Goal: Book appointment/travel/reservation

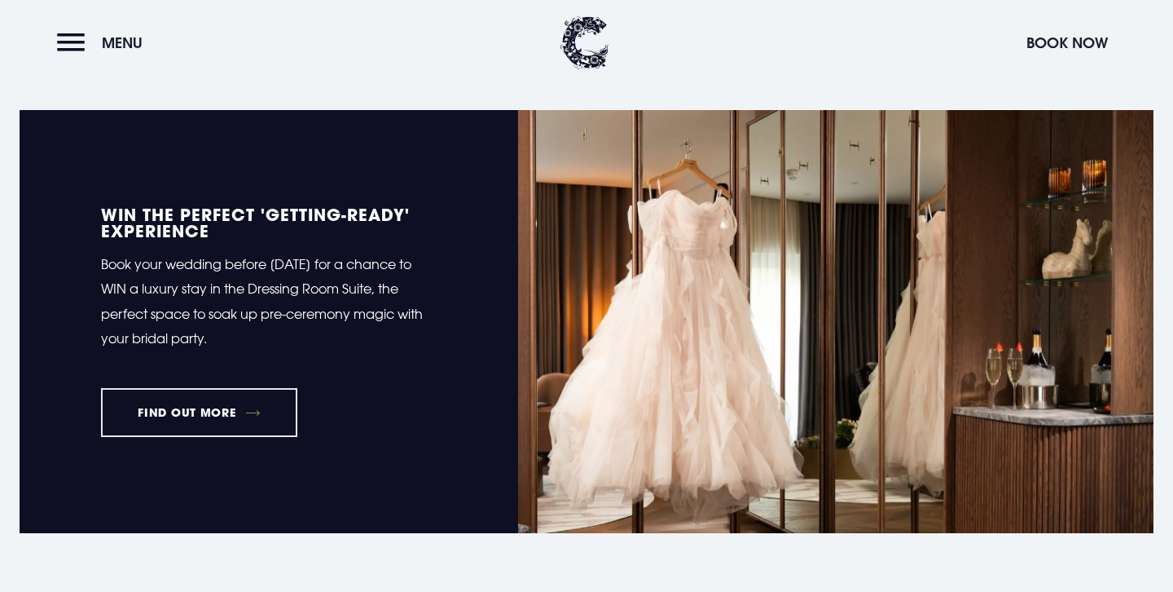
scroll to position [684, 0]
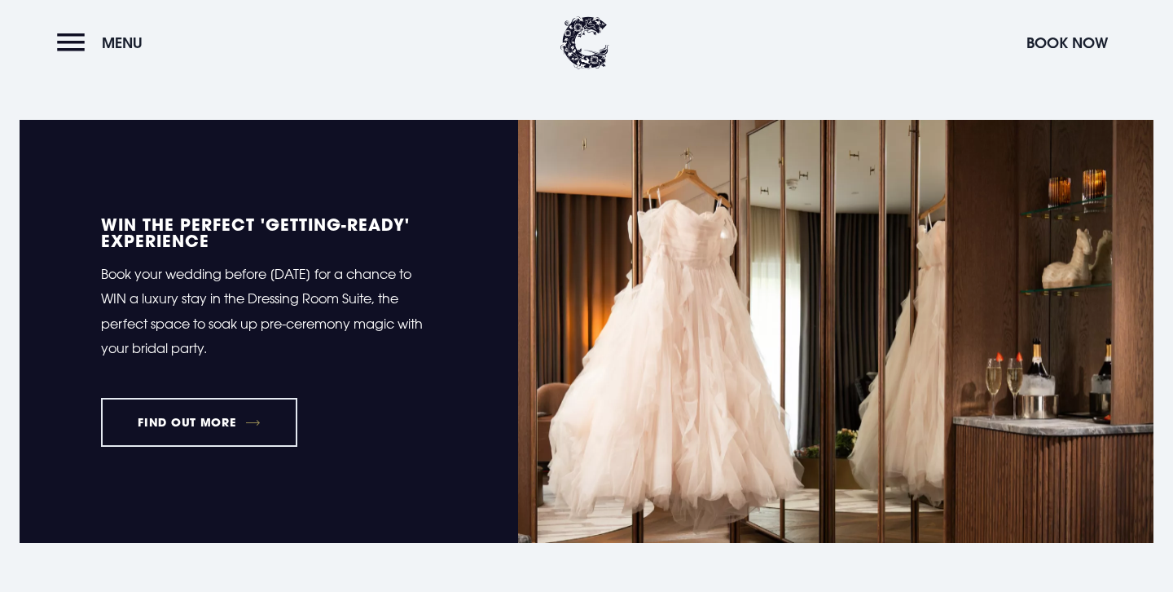
click at [45, 39] on header "Menu Book Now" at bounding box center [586, 43] width 1173 height 86
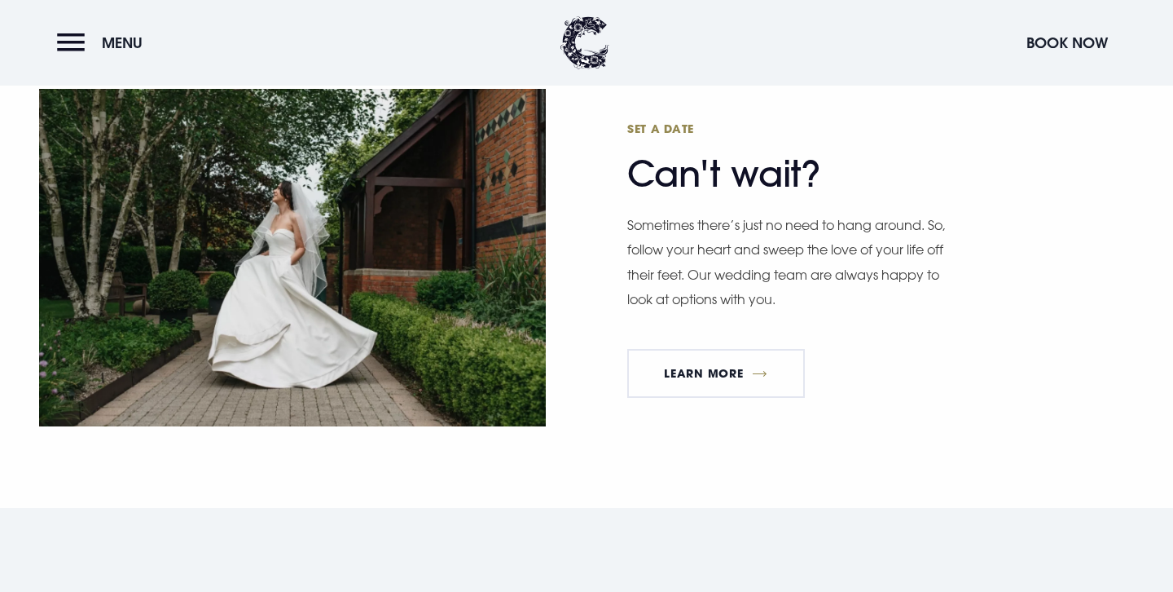
scroll to position [4226, 0]
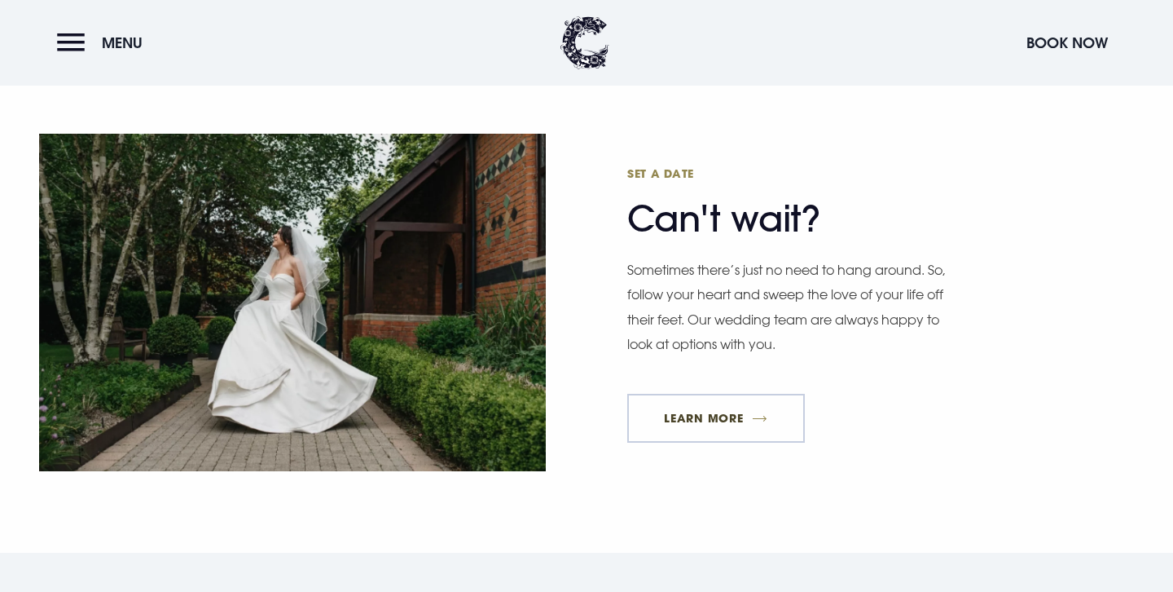
click at [716, 412] on link "Learn More" at bounding box center [716, 418] width 178 height 49
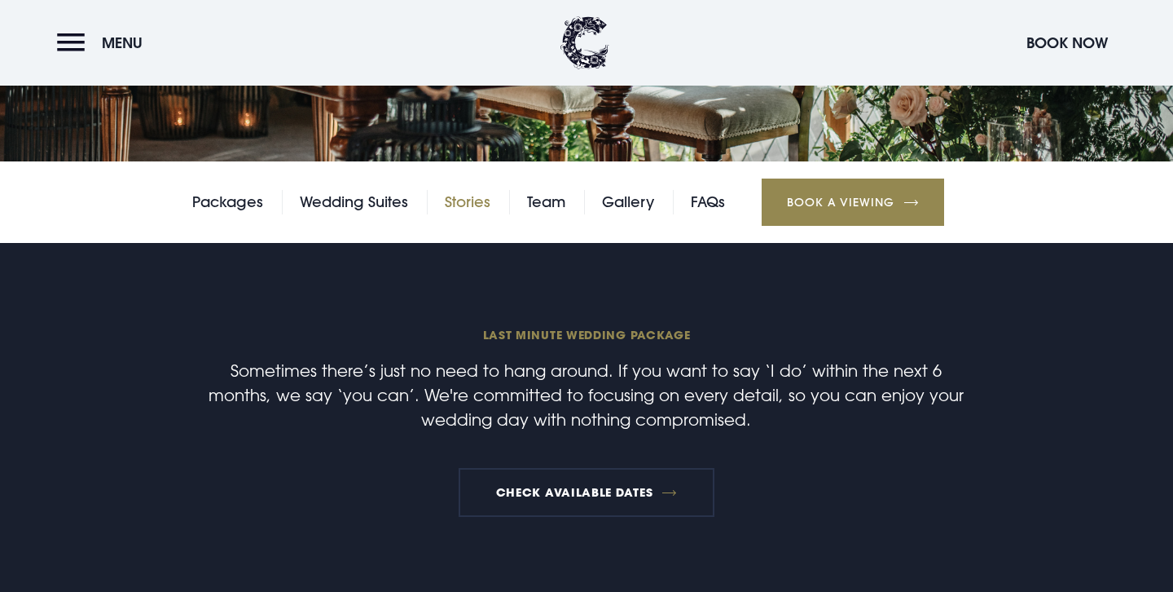
scroll to position [321, 0]
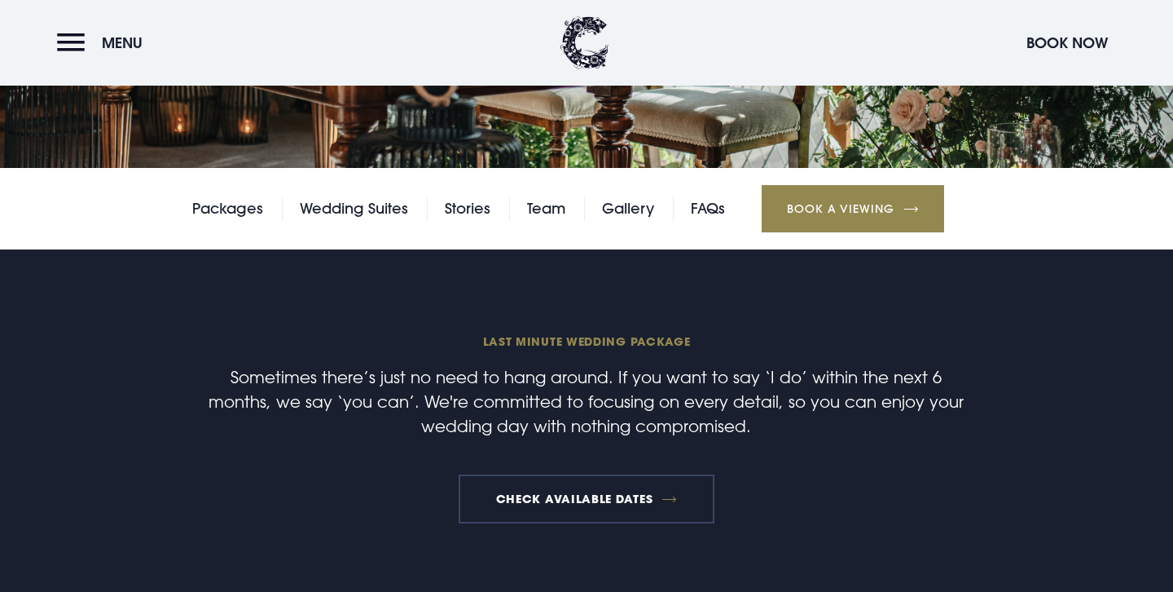
click at [574, 487] on link "Check available dates" at bounding box center [586, 498] width 255 height 49
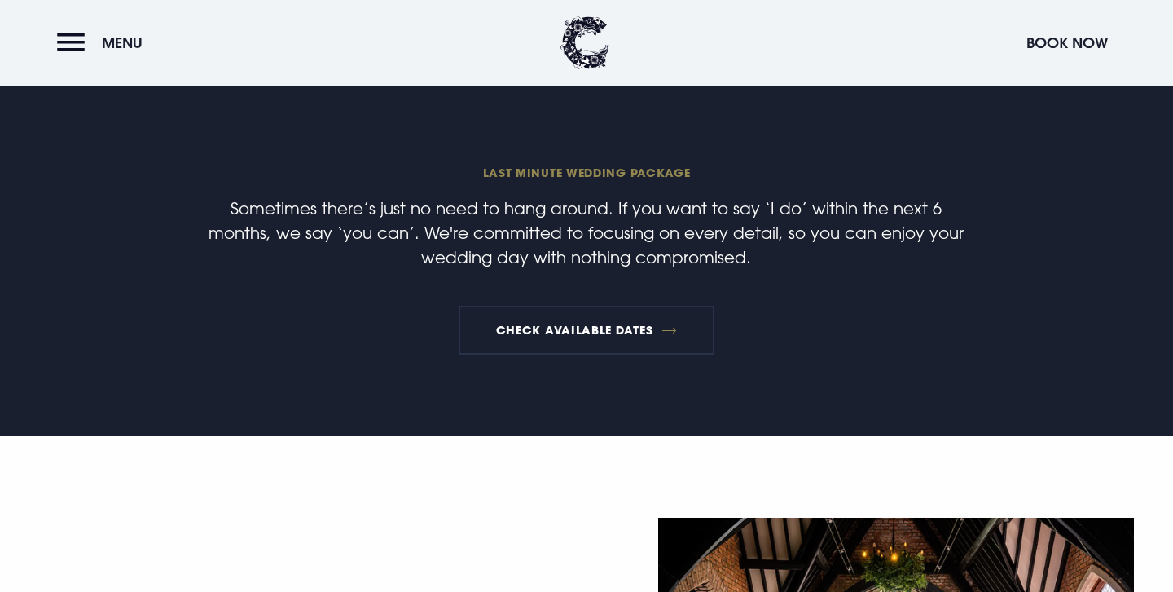
scroll to position [379, 0]
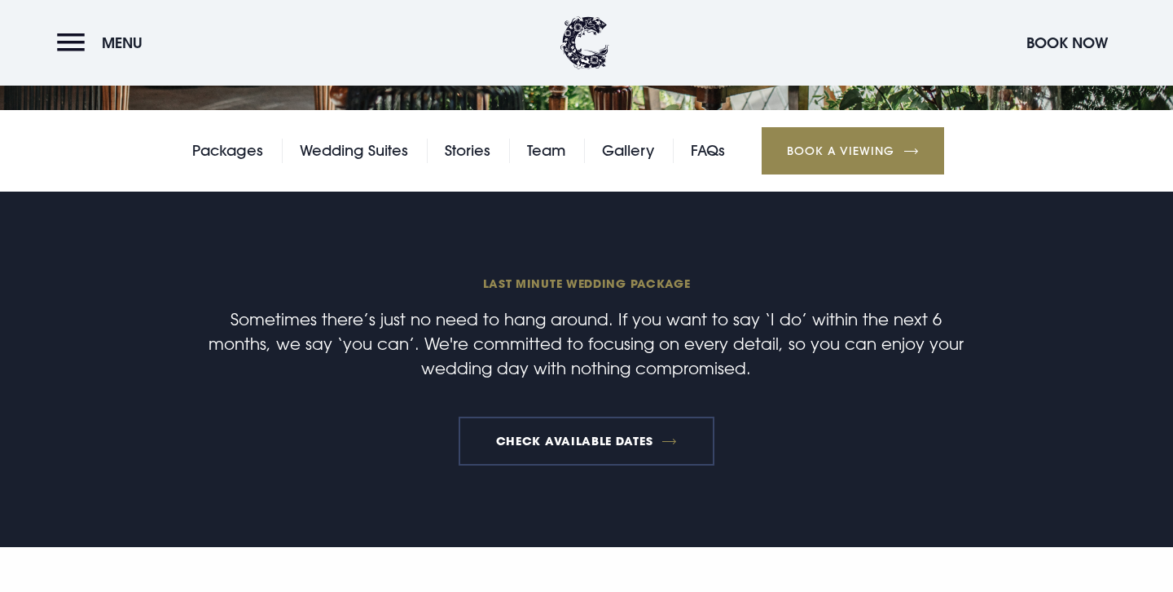
click at [596, 441] on link "Check available dates" at bounding box center [586, 440] width 255 height 49
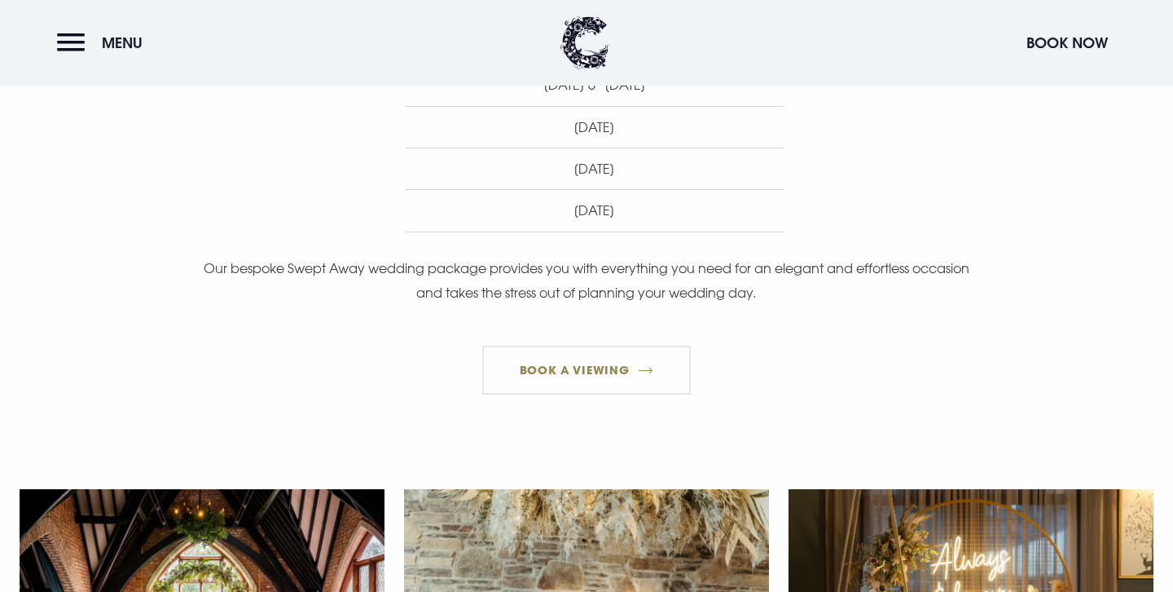
scroll to position [1130, 0]
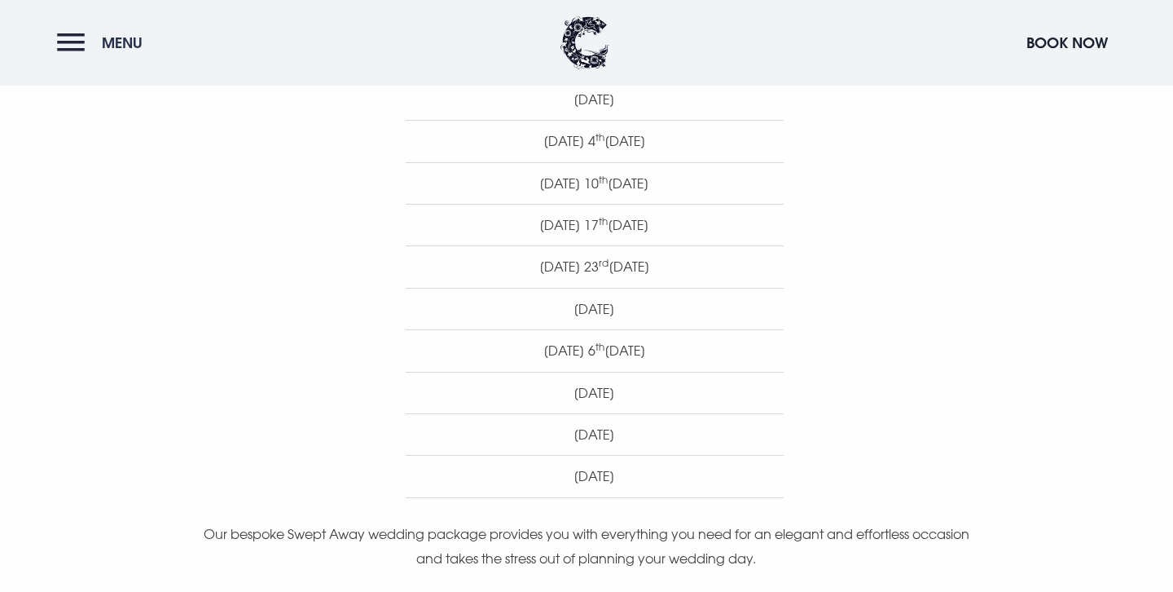
click at [81, 55] on button "Menu" at bounding box center [104, 42] width 94 height 35
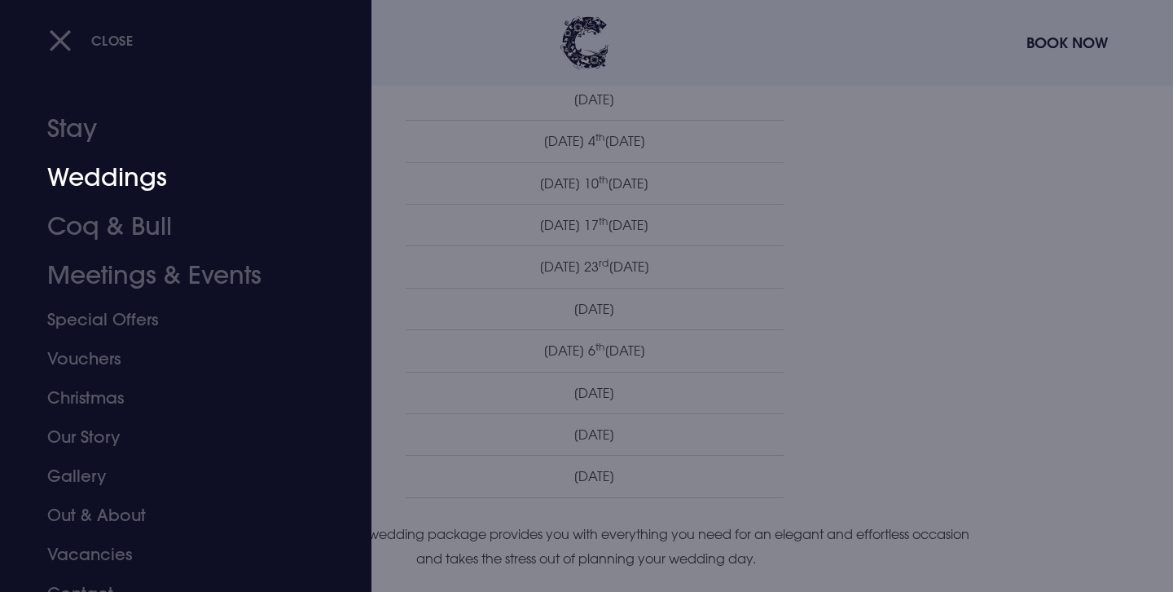
click at [121, 174] on link "Weddings" at bounding box center [175, 177] width 257 height 49
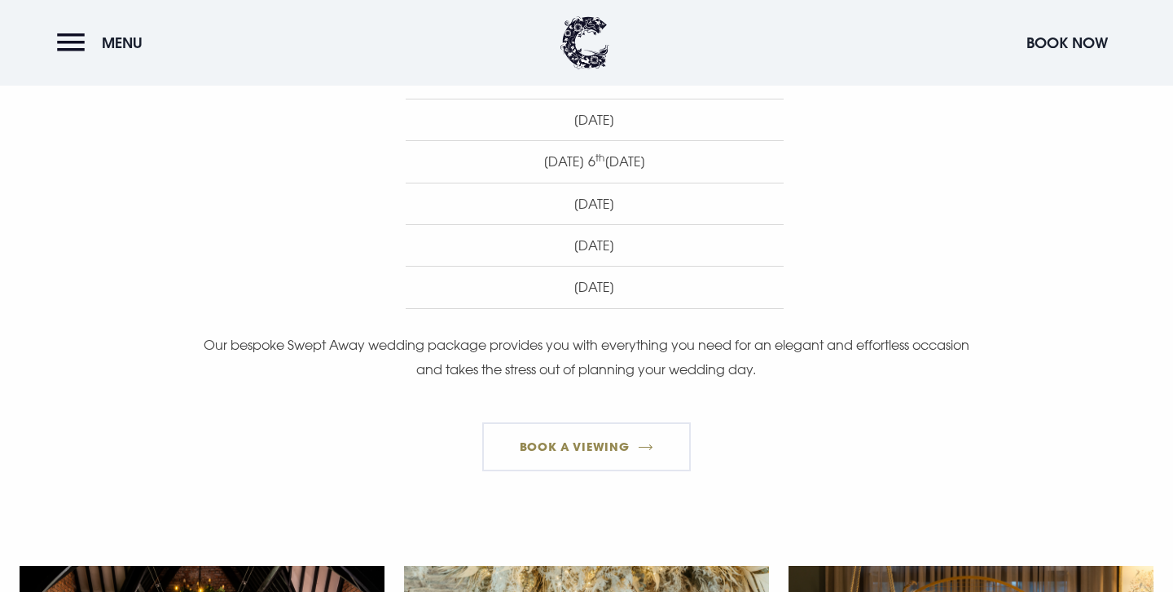
scroll to position [899, 0]
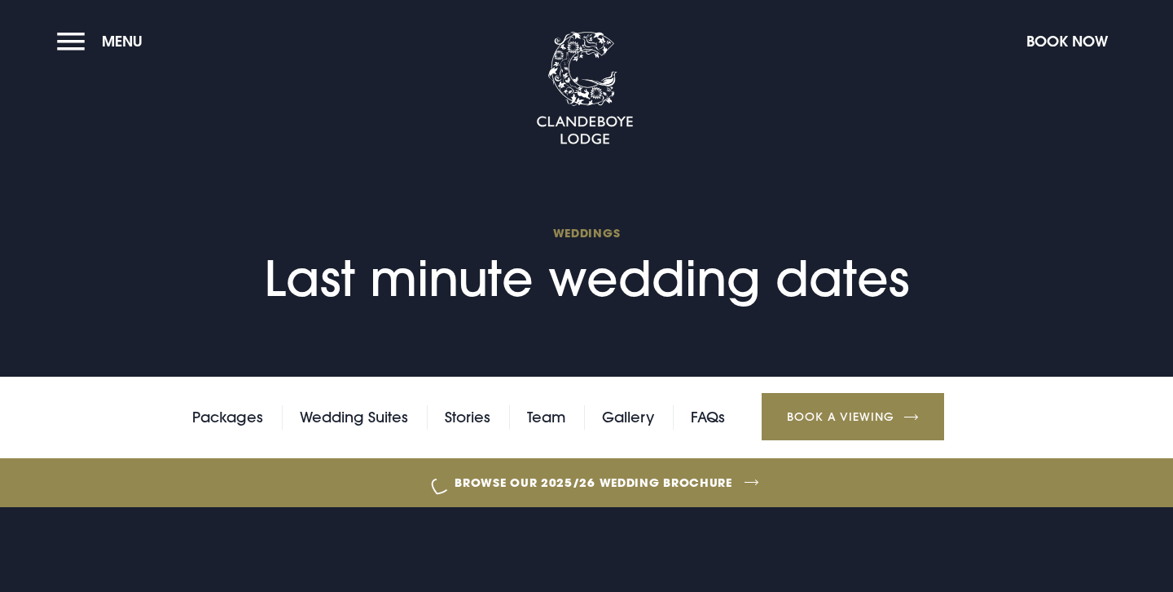
click at [711, 262] on h1 "Weddings Last minute wedding dates" at bounding box center [586, 266] width 645 height 82
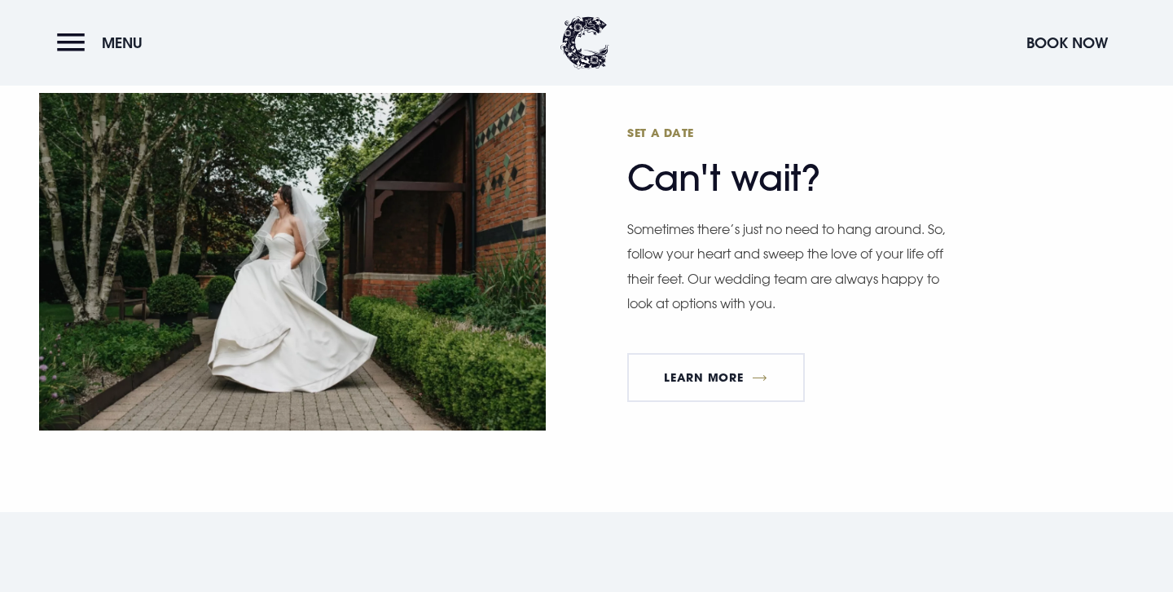
scroll to position [4285, 0]
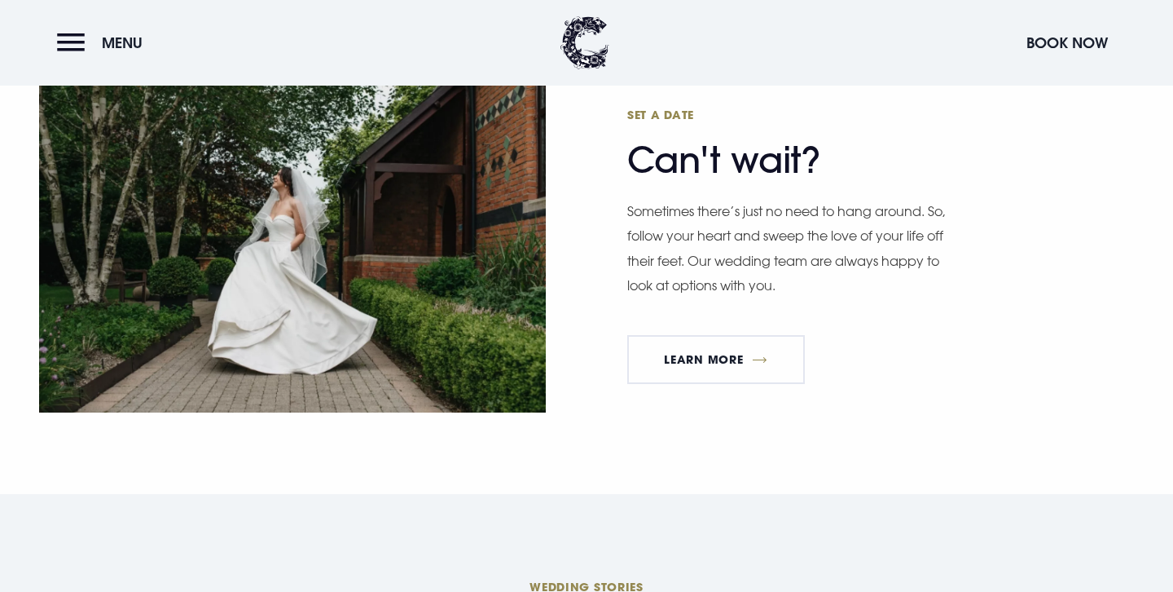
drag, startPoint x: 635, startPoint y: 161, endPoint x: 884, endPoint y: 161, distance: 249.3
click at [884, 161] on h2 "Set a date Can't wait?" at bounding box center [786, 144] width 318 height 75
drag, startPoint x: 838, startPoint y: 163, endPoint x: 585, endPoint y: 179, distance: 253.1
click at [583, 179] on div "Set a date Can't wait? Sometimes there’s just no need to hang around. So, follo…" at bounding box center [587, 244] width 1134 height 338
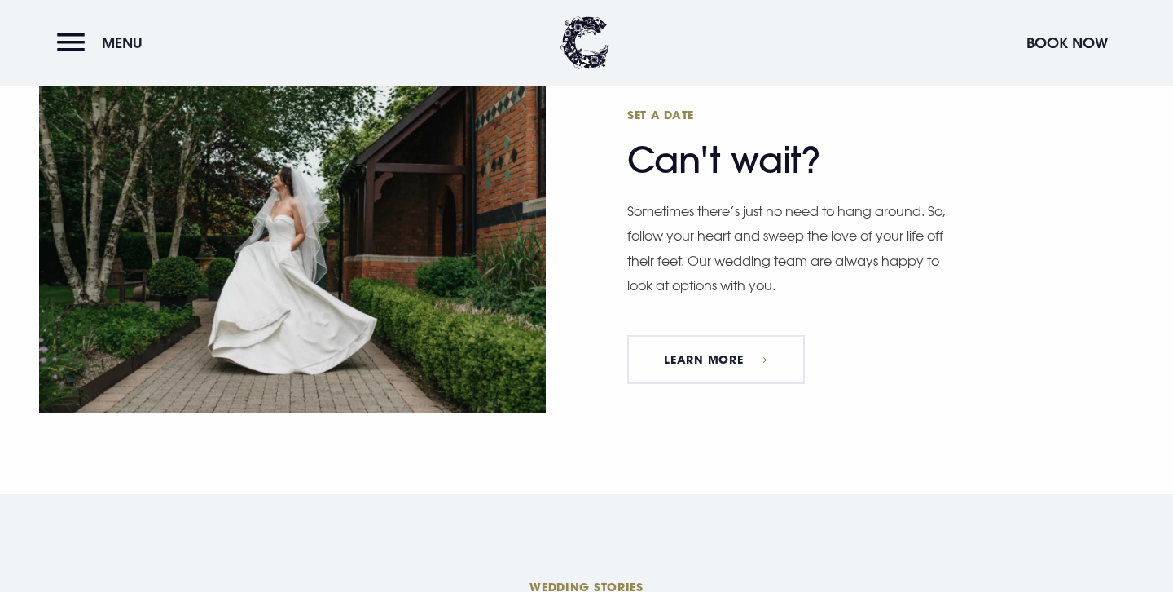
click at [641, 170] on h2 "Set a date Can't wait?" at bounding box center [786, 144] width 318 height 75
drag, startPoint x: 630, startPoint y: 167, endPoint x: 816, endPoint y: 167, distance: 186.6
click at [816, 167] on h2 "Set a date Can't wait?" at bounding box center [786, 144] width 318 height 75
copy h2 "Can't wait?"
click at [754, 364] on link "Learn More" at bounding box center [716, 359] width 178 height 49
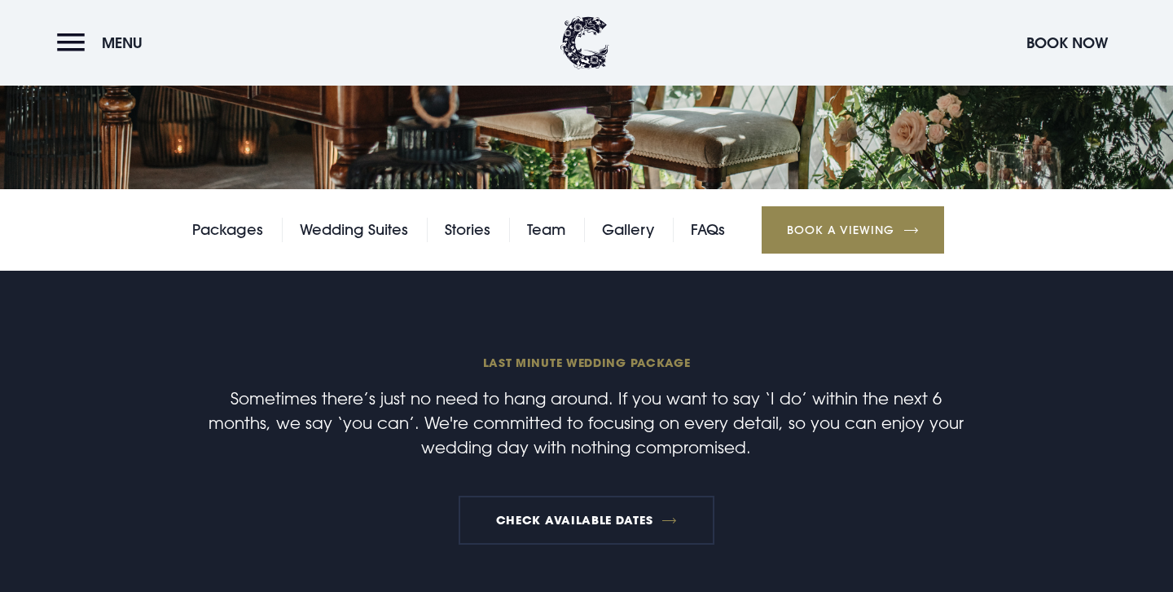
click at [592, 410] on p "Sometimes there’s just no need to hang around. If you want to say ‘I do’ within…" at bounding box center [587, 421] width 776 height 73
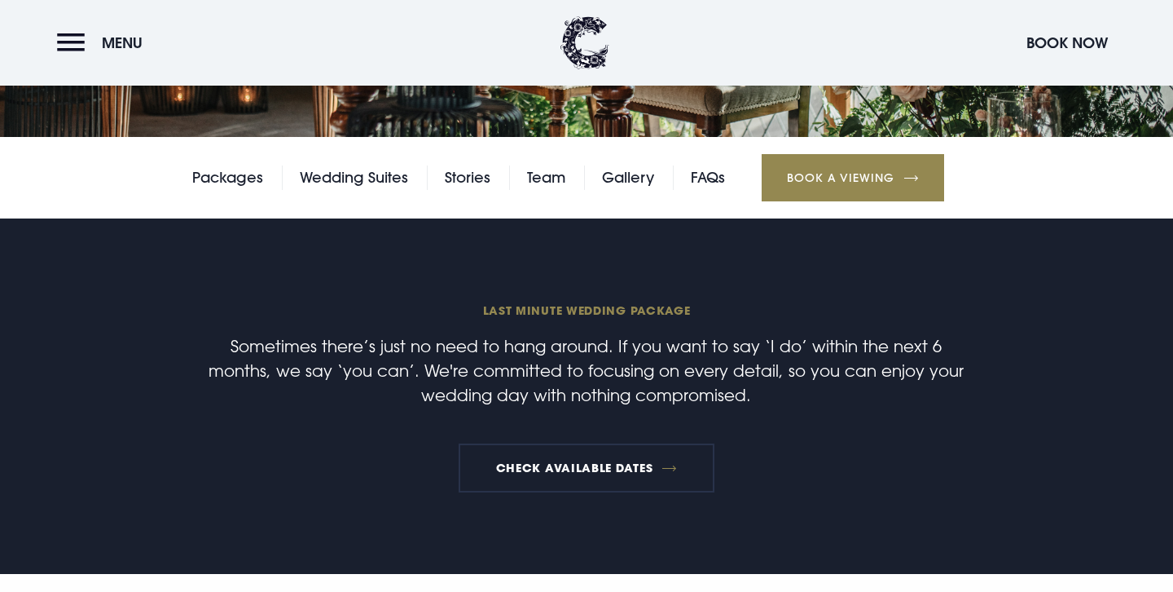
click at [495, 394] on p "Sometimes there’s just no need to hang around. If you want to say ‘I do’ within…" at bounding box center [587, 369] width 776 height 73
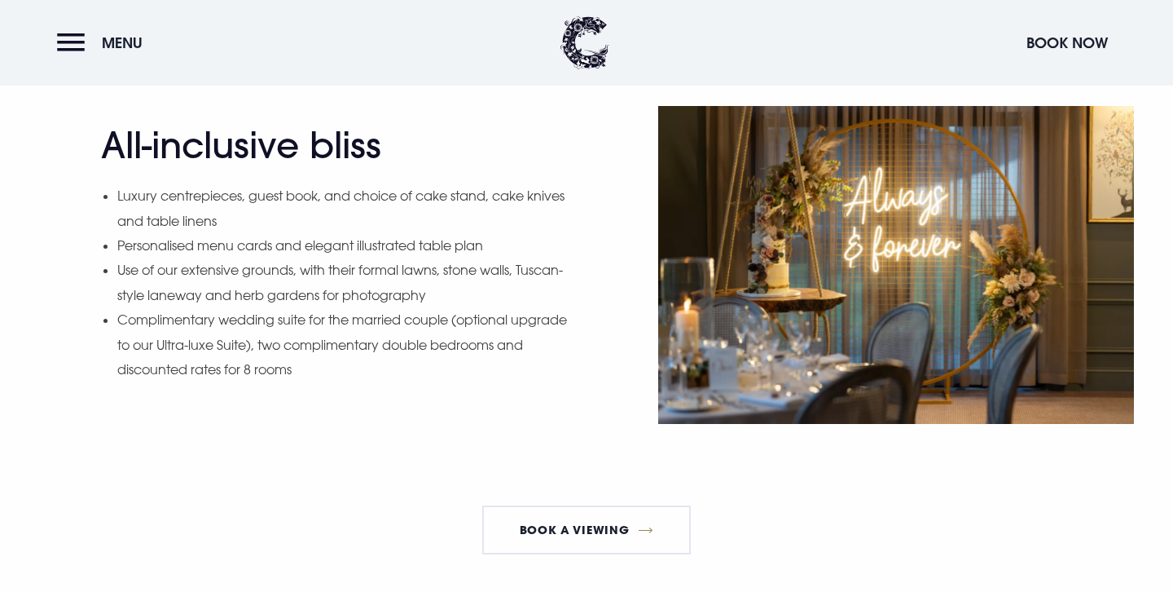
scroll to position [1718, 0]
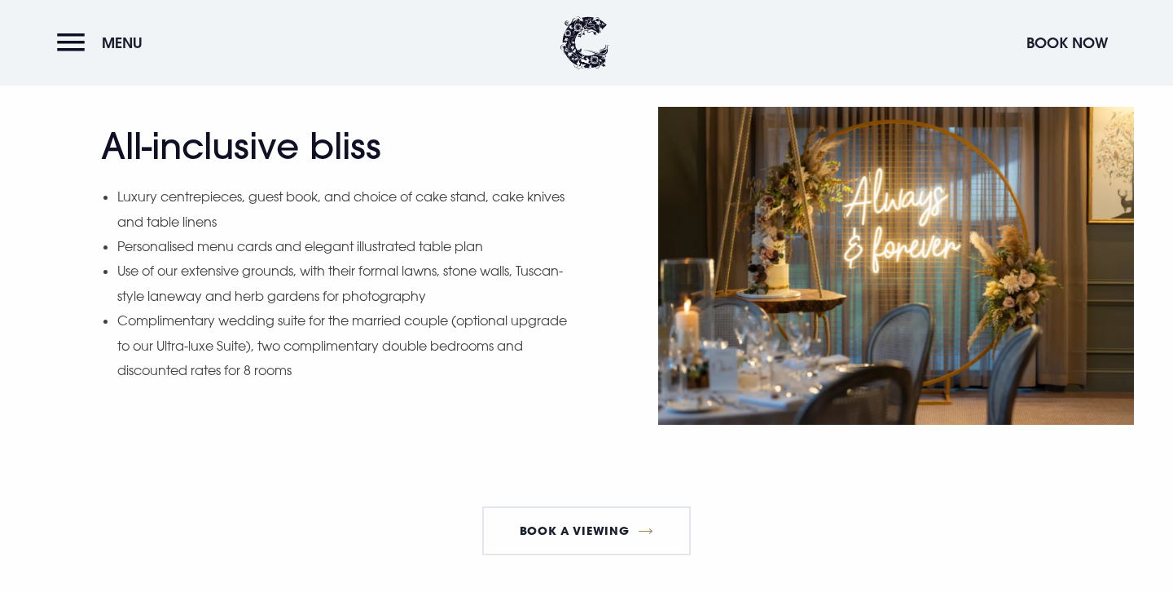
drag, startPoint x: 312, startPoint y: 334, endPoint x: 331, endPoint y: 352, distance: 25.9
click at [327, 349] on li "Complimentary wedding suite for the married couple (optional upgrade to our Ult…" at bounding box center [347, 345] width 460 height 74
click at [331, 352] on li "Complimentary wedding suite for the married couple (optional upgrade to our Ult…" at bounding box center [347, 345] width 460 height 74
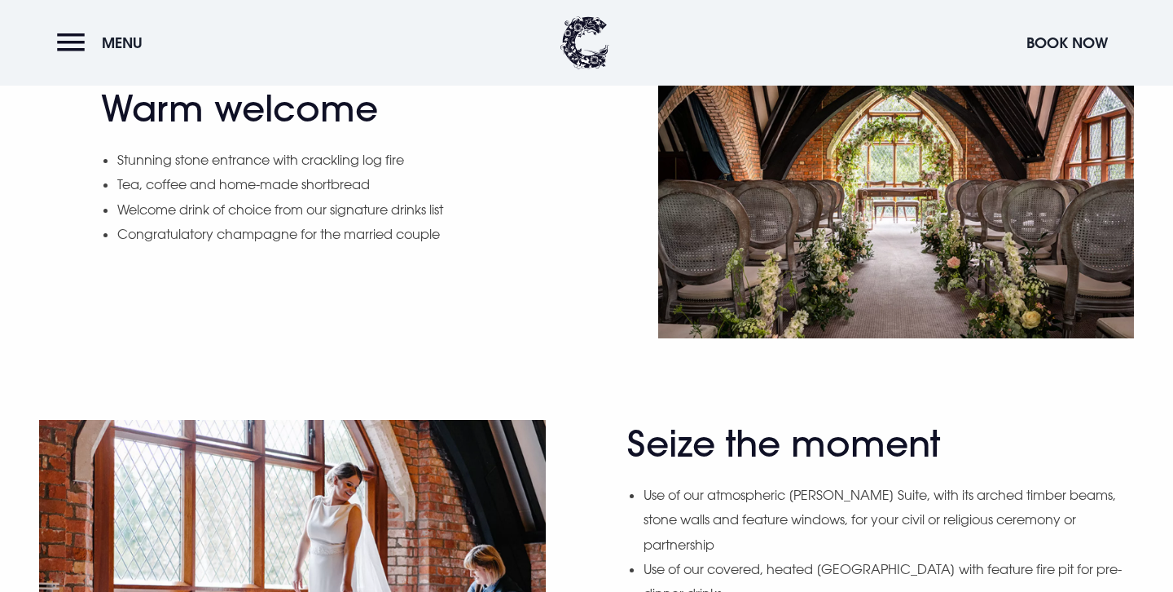
scroll to position [984, 0]
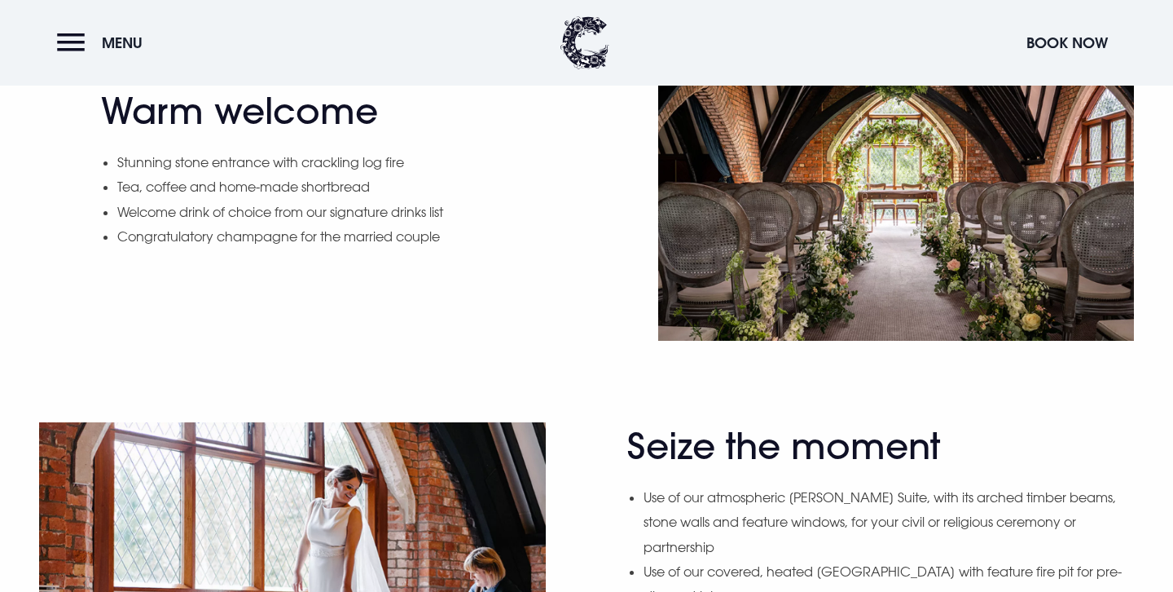
drag, startPoint x: 632, startPoint y: 464, endPoint x: 922, endPoint y: 460, distance: 290.1
click at [922, 460] on h2 "Seize the moment" at bounding box center [786, 445] width 318 height 43
click at [927, 460] on h2 "Seize the moment" at bounding box center [786, 445] width 318 height 43
drag, startPoint x: 941, startPoint y: 460, endPoint x: 631, endPoint y: 464, distance: 309.6
click at [631, 464] on h2 "Seize the moment" at bounding box center [786, 445] width 318 height 43
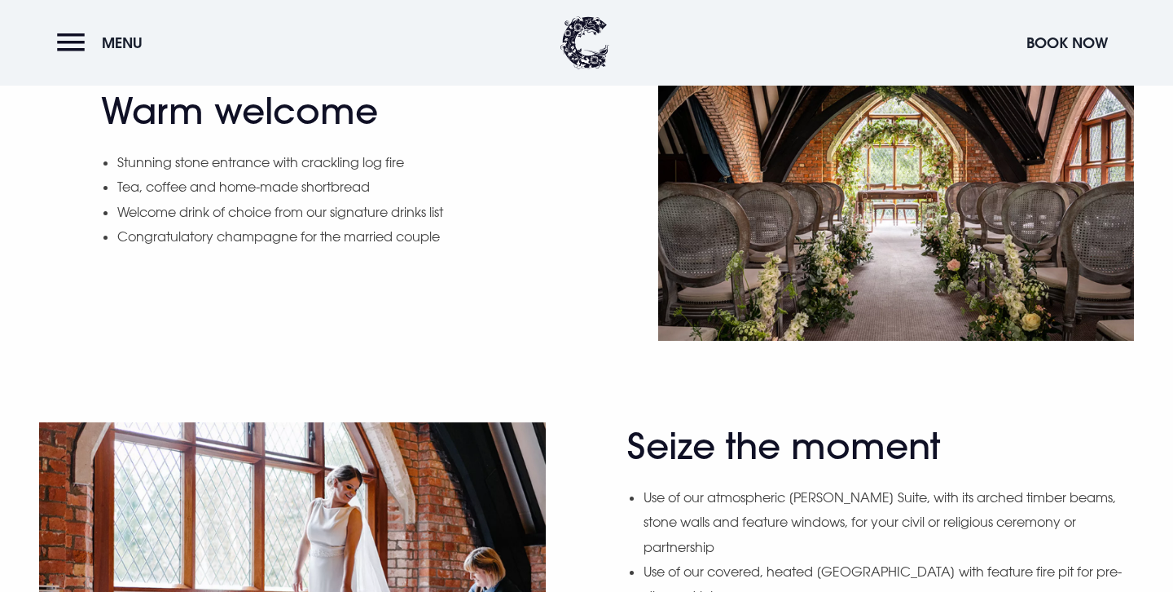
copy h2 "Seize the moment"
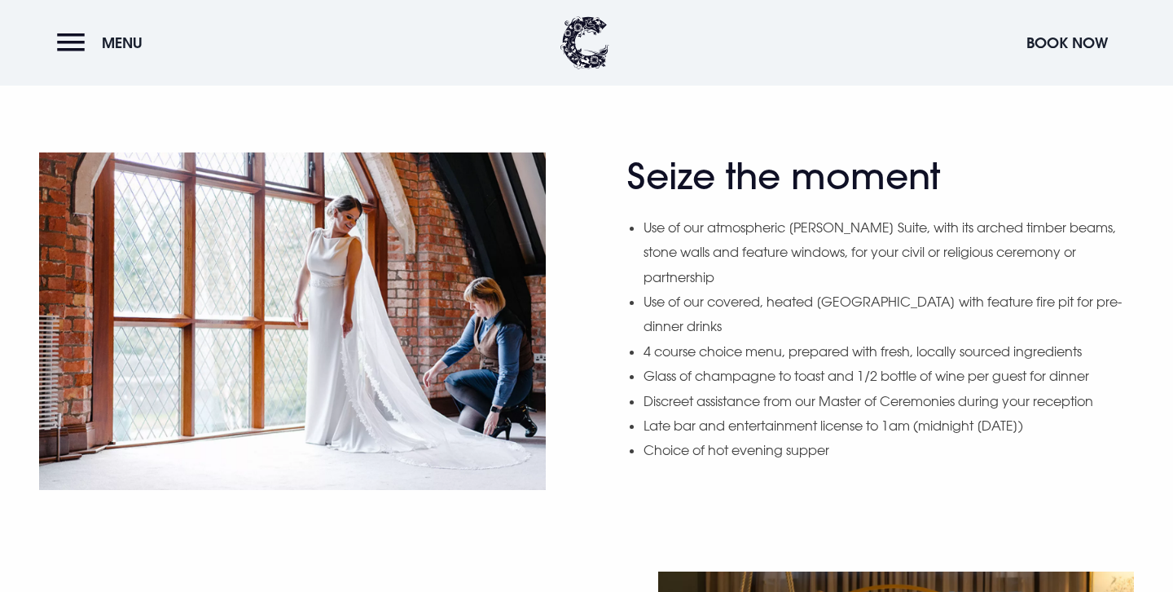
click at [719, 363] on li "Glass of champagne to toast and 1/2 bottle of wine per guest for dinner" at bounding box center [889, 375] width 490 height 24
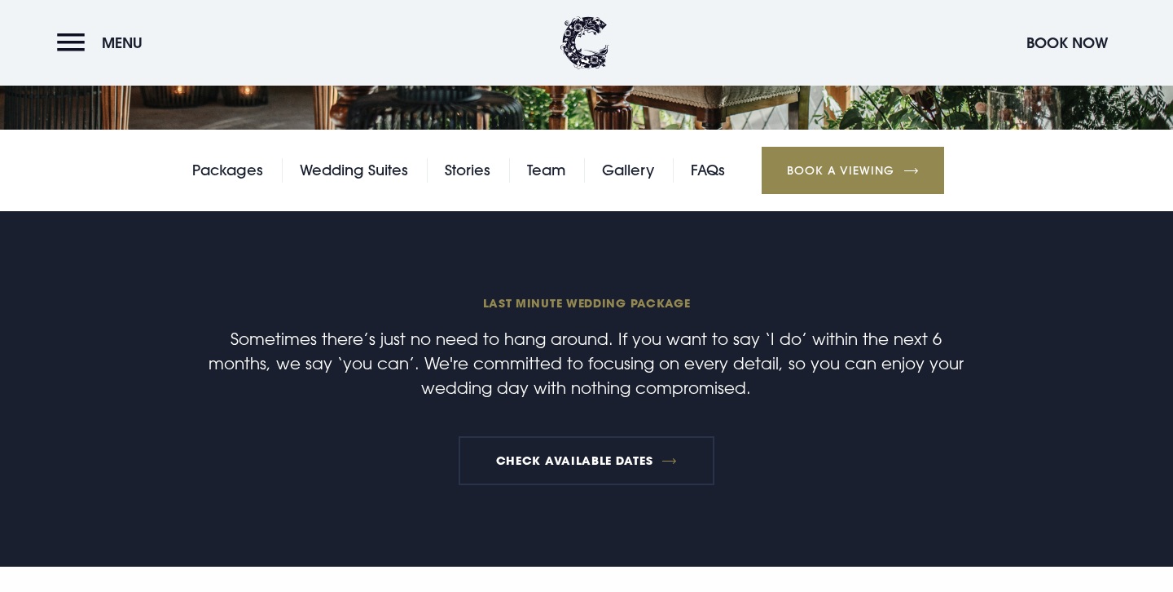
scroll to position [357, 0]
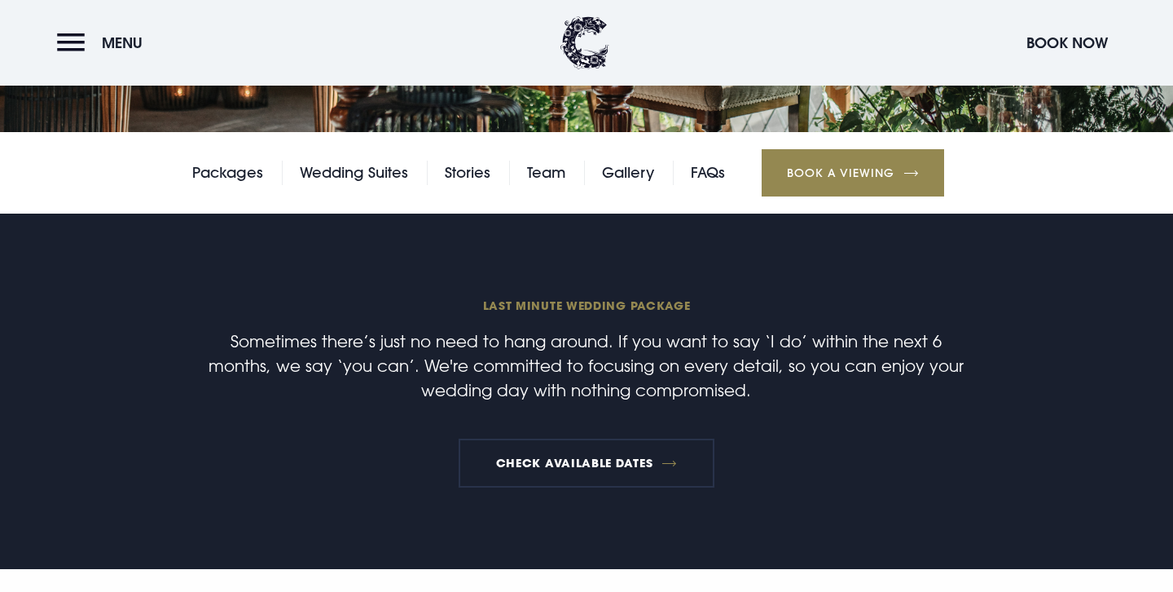
click at [630, 350] on p "Sometimes there’s just no need to hang around. If you want to say ‘I do’ within…" at bounding box center [587, 364] width 776 height 73
drag, startPoint x: 485, startPoint y: 306, endPoint x: 696, endPoint y: 307, distance: 211.0
click at [696, 307] on span "Last minute wedding package" at bounding box center [587, 304] width 776 height 15
copy span "Last minute wedding package"
click at [735, 368] on p "Sometimes there’s just no need to hang around. If you want to say ‘I do’ within…" at bounding box center [587, 364] width 776 height 73
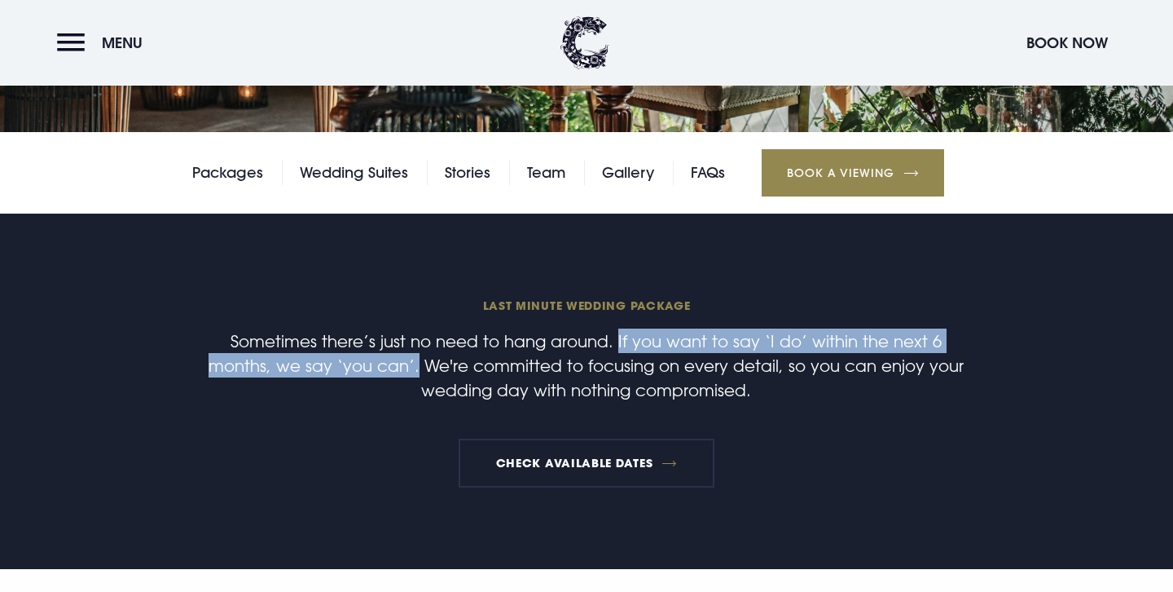
drag, startPoint x: 587, startPoint y: 341, endPoint x: 350, endPoint y: 369, distance: 238.8
click at [349, 369] on p "Sometimes there’s just no need to hang around. If you want to say ‘I do’ within…" at bounding box center [587, 364] width 776 height 73
copy p "If you want to say ‘I do’ within the next 6 months, we say ‘you can’."
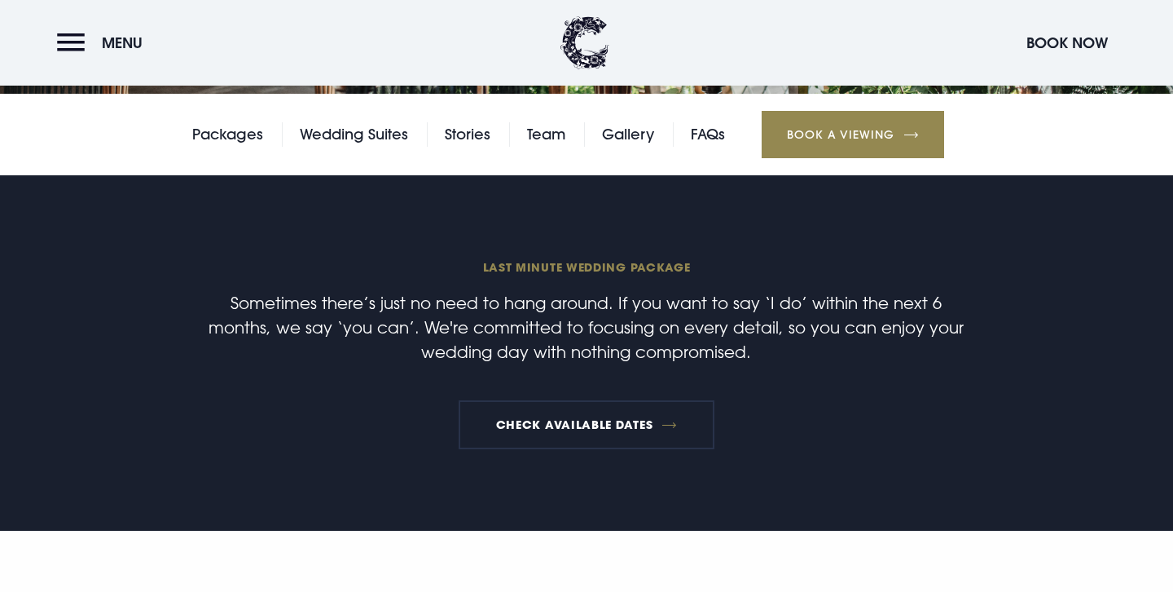
click at [609, 358] on p "Sometimes there’s just no need to hang around. If you want to say ‘I do’ within…" at bounding box center [587, 326] width 776 height 73
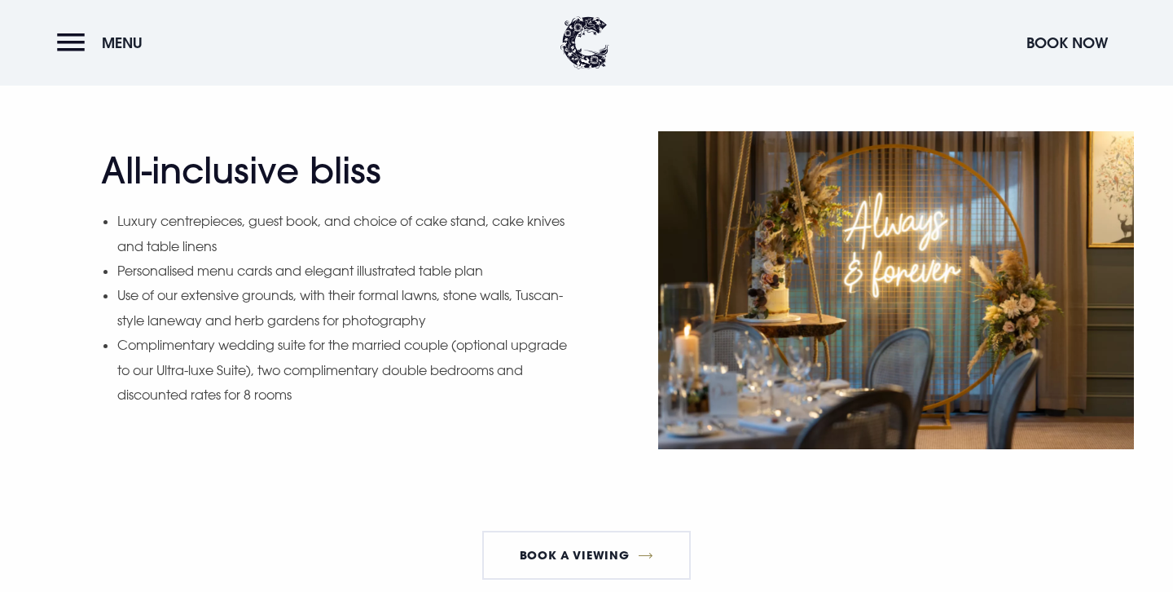
scroll to position [1769, 0]
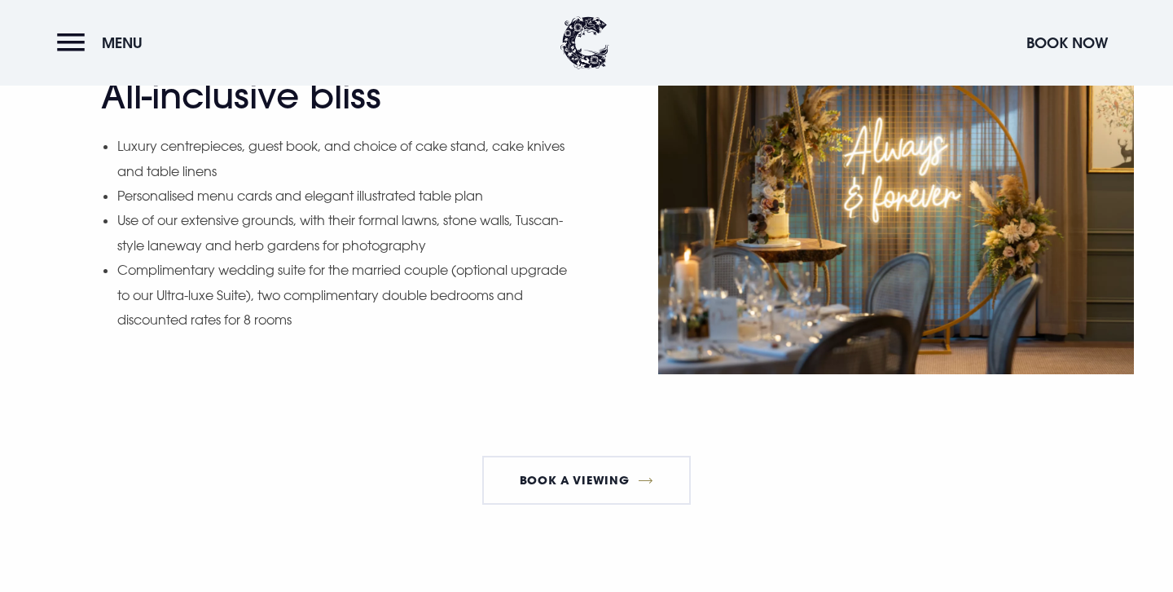
click at [354, 332] on div "All-inclusive bliss Luxury centrepieces, guest book, and choice of cake stand, …" at bounding box center [339, 215] width 476 height 283
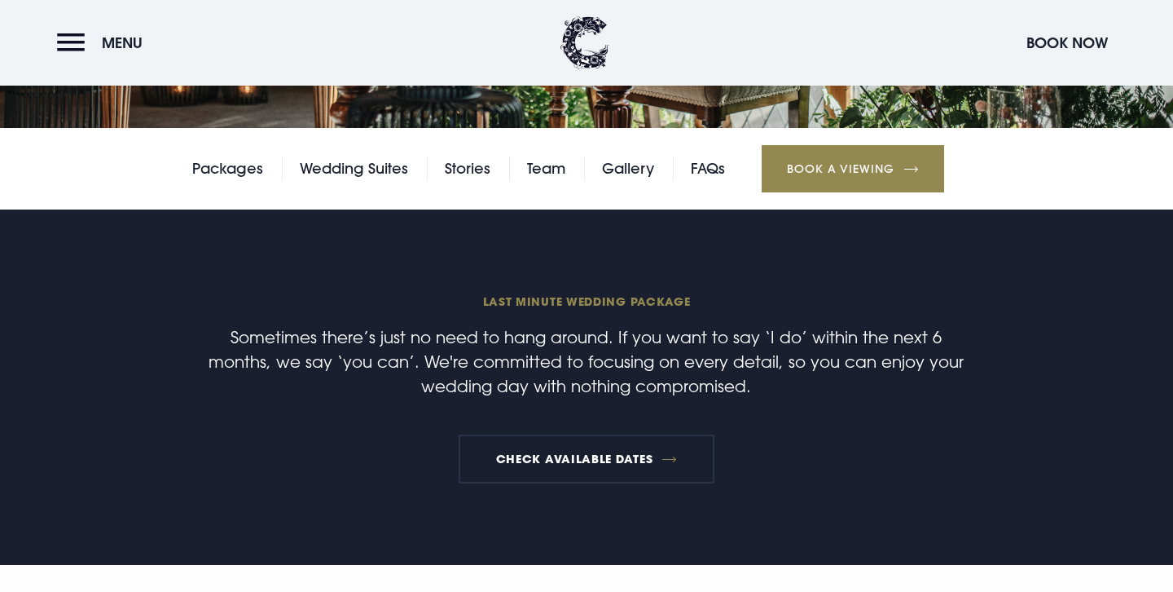
scroll to position [363, 0]
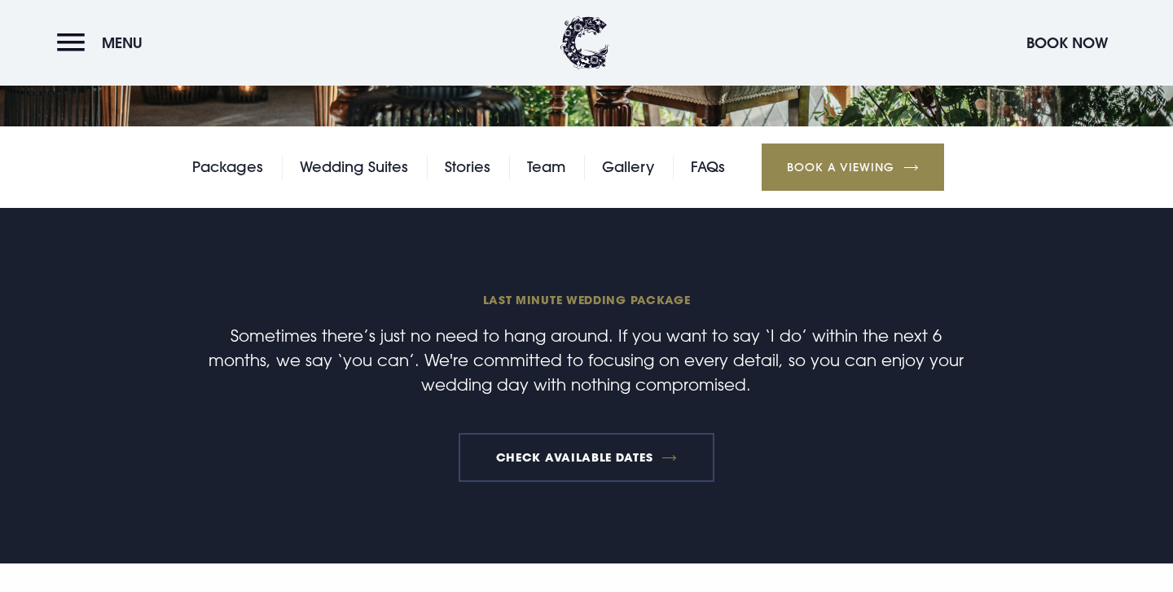
click at [548, 452] on link "Check available dates" at bounding box center [586, 457] width 255 height 49
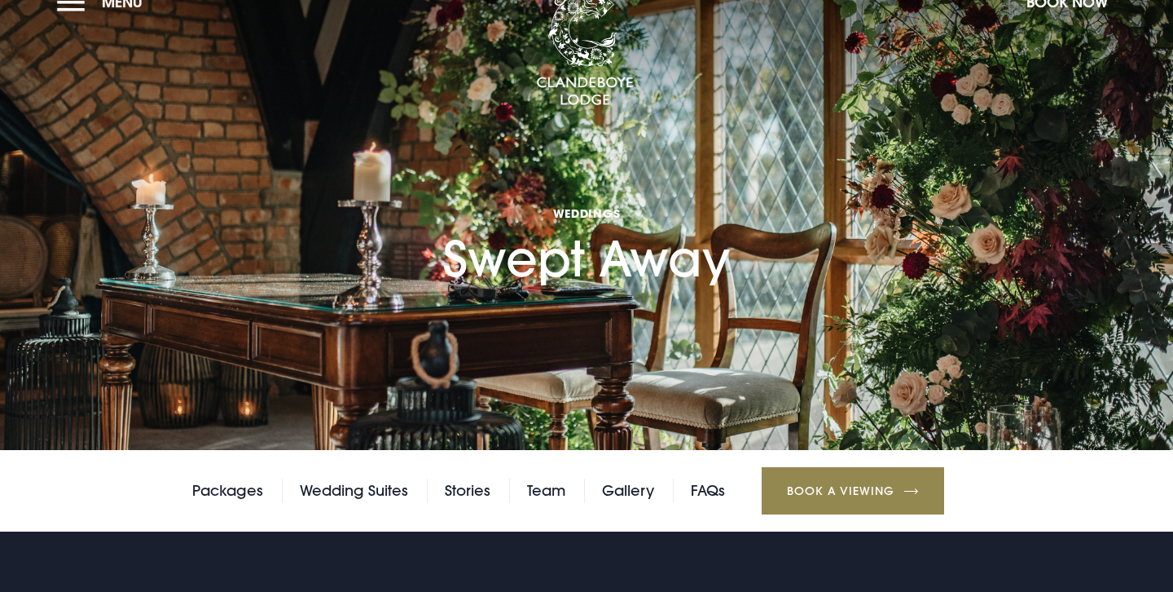
scroll to position [0, 0]
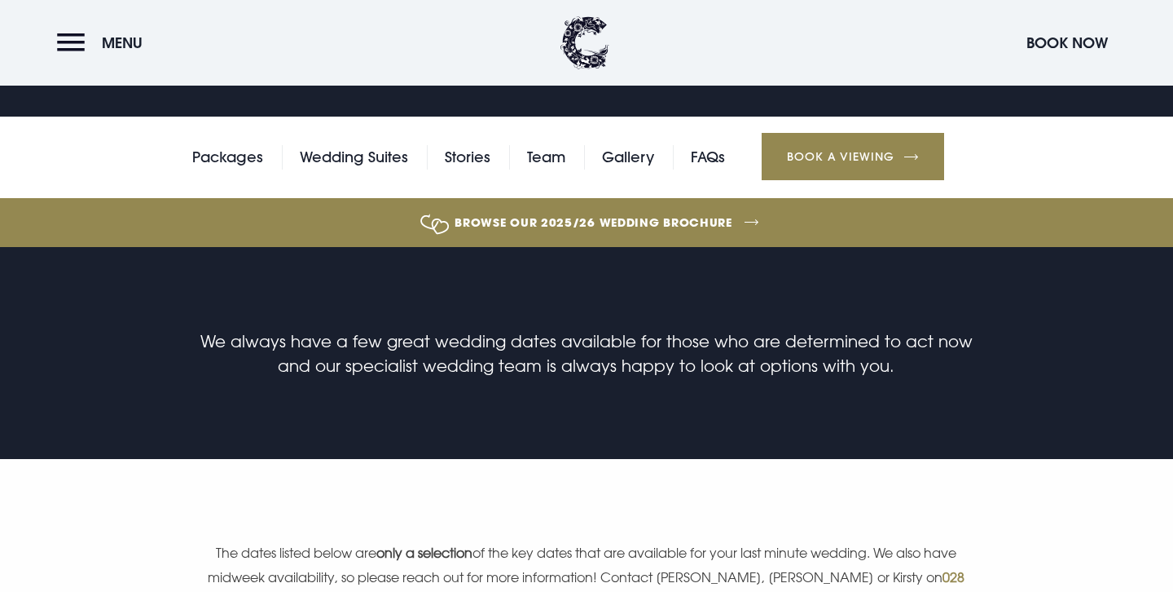
scroll to position [264, 0]
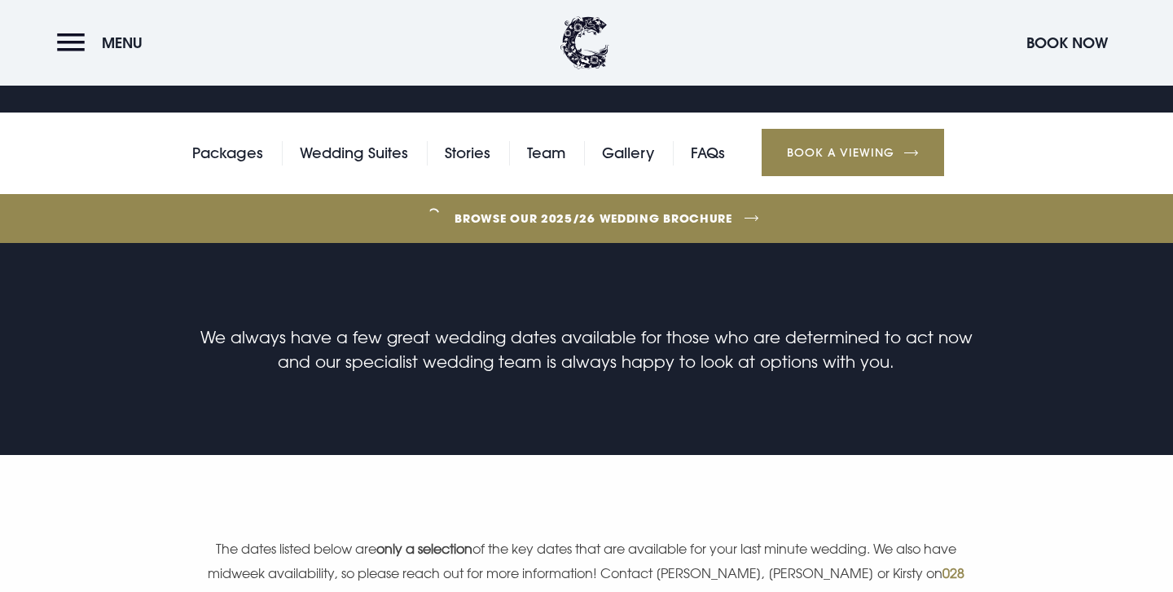
click at [447, 378] on section "We always have a few great wedding dates available for those who are determined…" at bounding box center [586, 349] width 1173 height 212
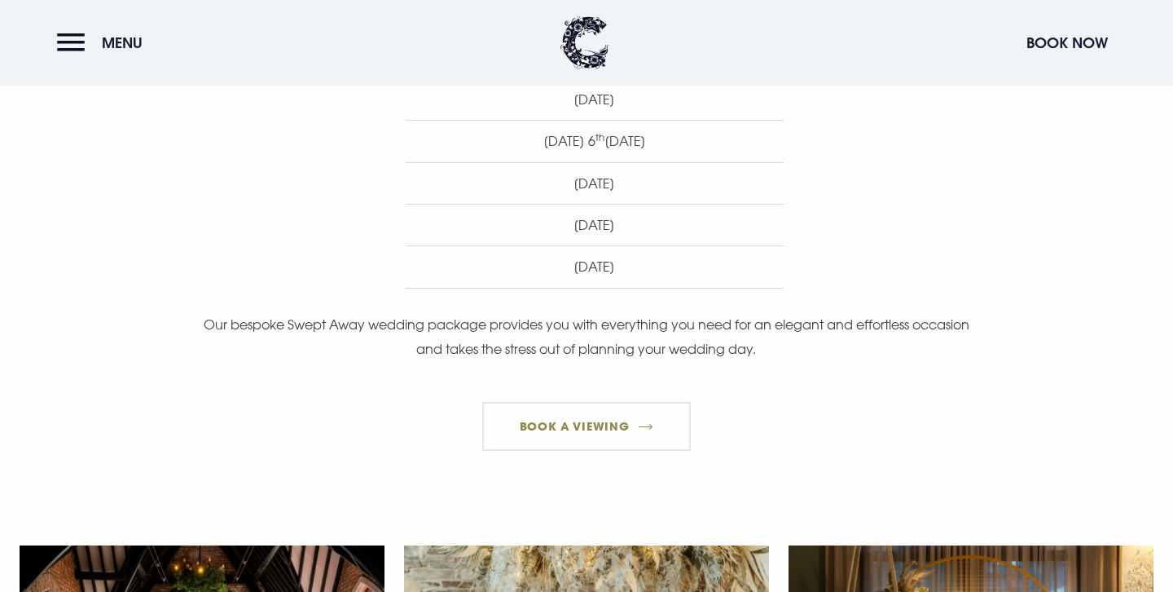
scroll to position [1484, 0]
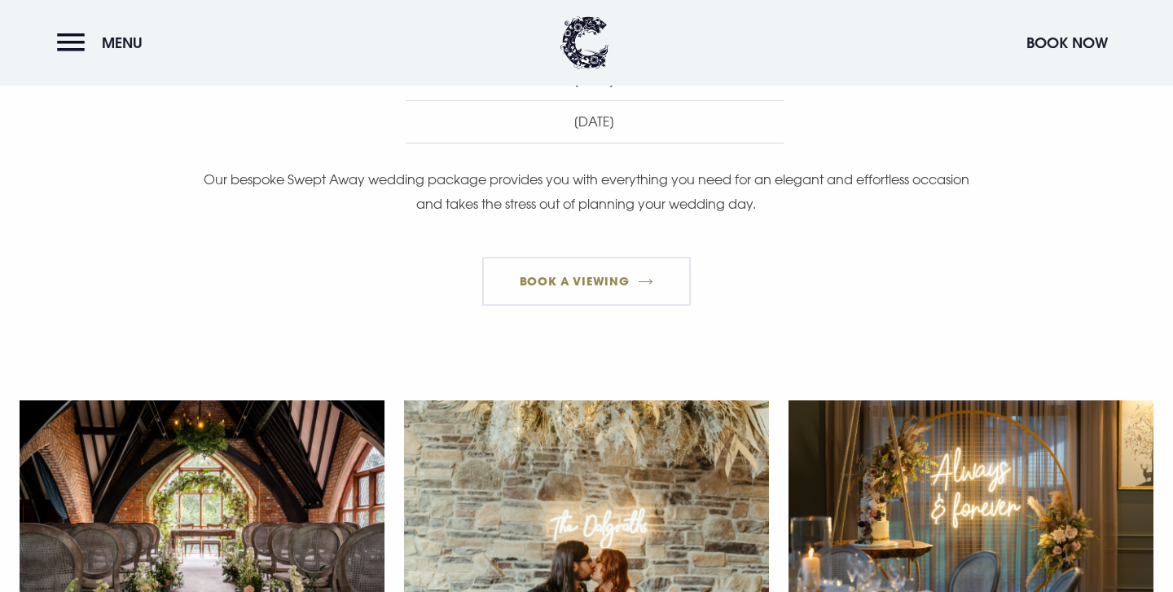
click at [464, 196] on p "Our bespoke Swept Away wedding package provides you with everything you need fo…" at bounding box center [587, 192] width 776 height 50
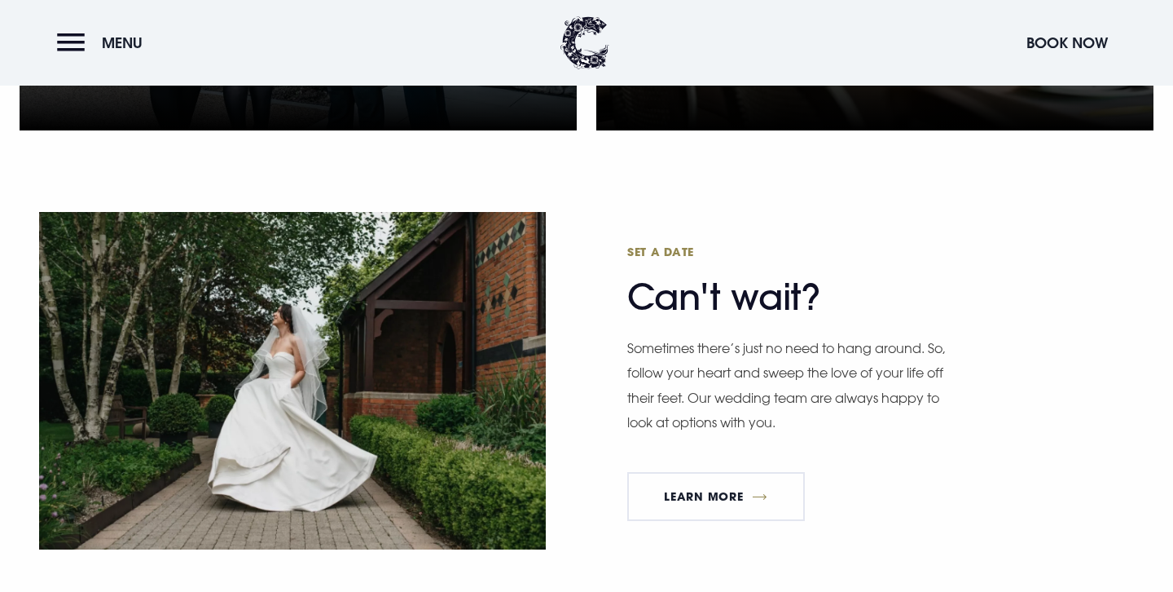
scroll to position [4147, 0]
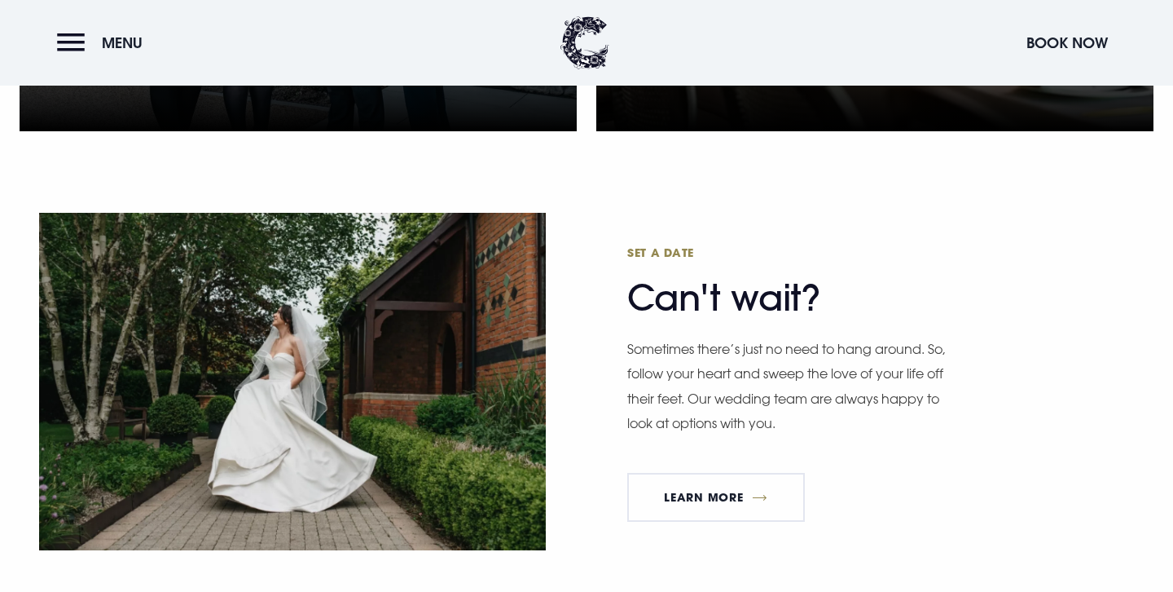
click at [633, 336] on p "Sometimes there’s just no need to hang around. So, follow your heart and sweep …" at bounding box center [794, 385] width 334 height 99
drag, startPoint x: 631, startPoint y: 164, endPoint x: 841, endPoint y: 164, distance: 210.2
click at [841, 244] on h2 "Set a date Can't wait?" at bounding box center [786, 281] width 318 height 75
copy h2 "Can't wait?"
